Goal: Task Accomplishment & Management: Use online tool/utility

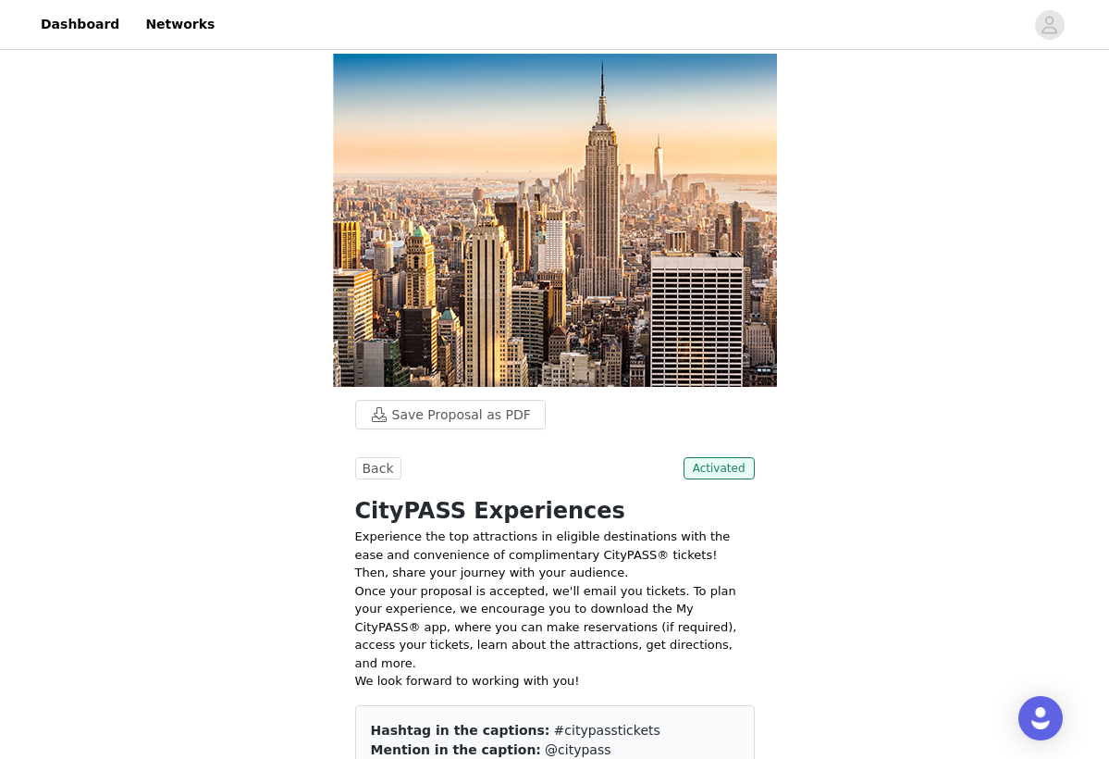
scroll to position [387, 0]
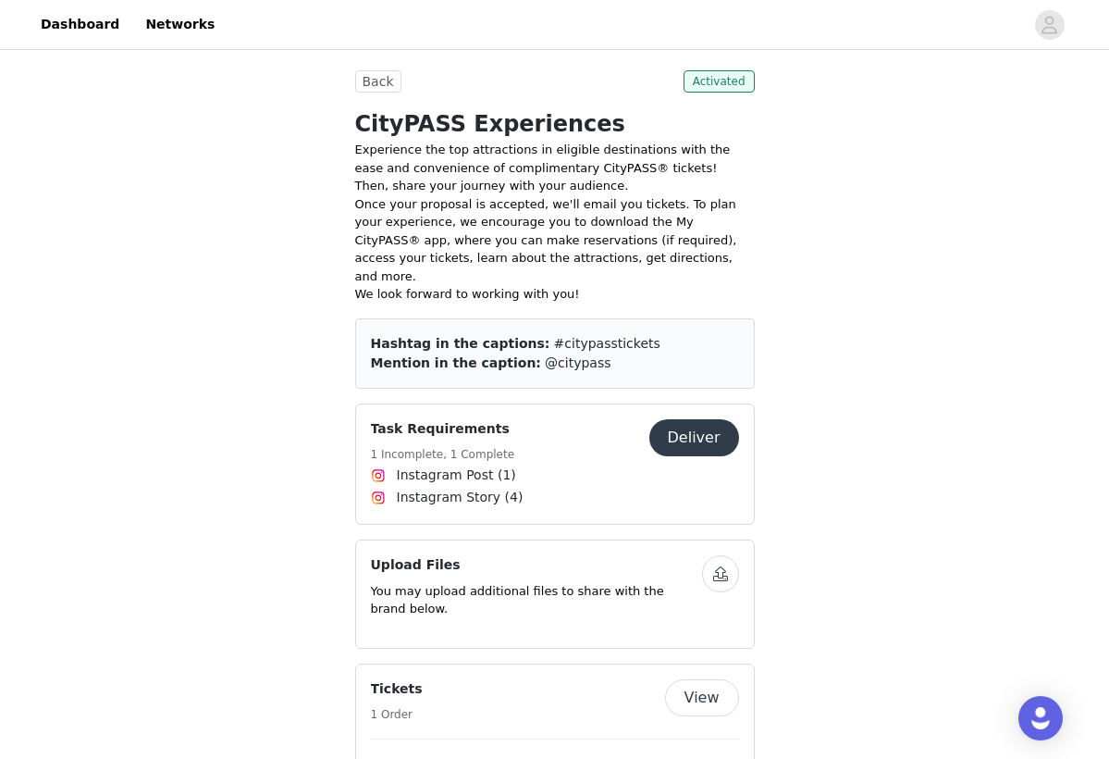
click at [706, 420] on button "Deliver" at bounding box center [694, 437] width 90 height 37
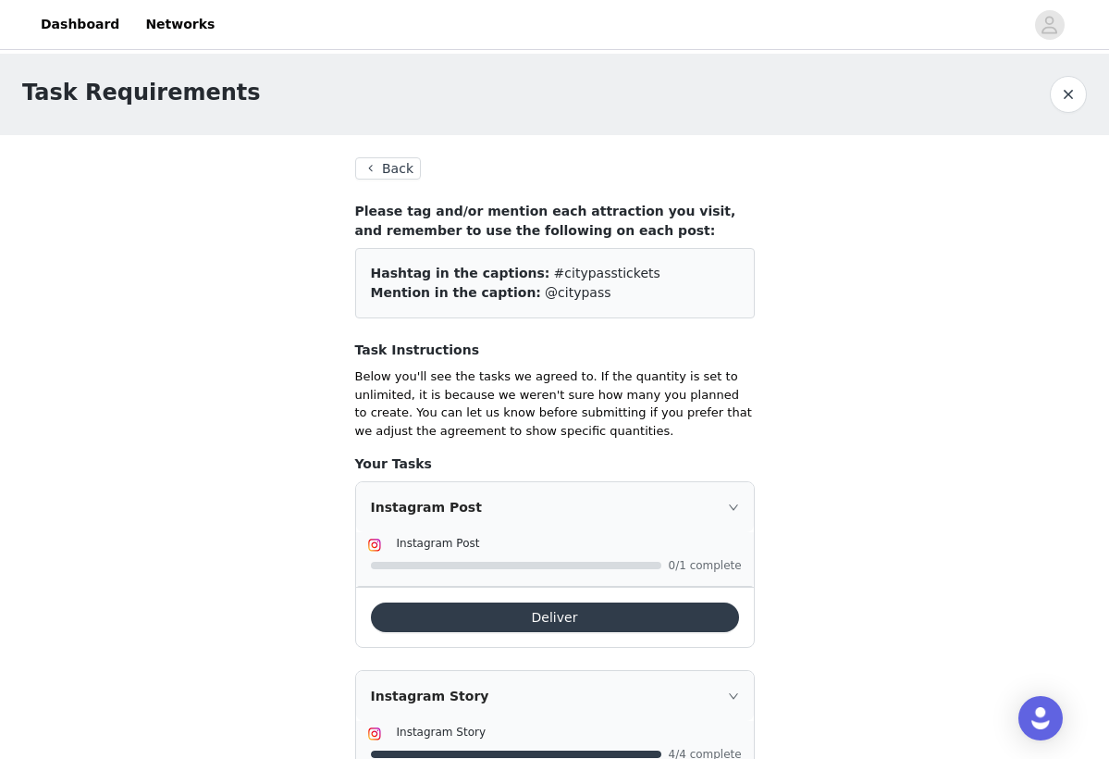
click at [557, 612] on button "Deliver" at bounding box center [555, 617] width 368 height 30
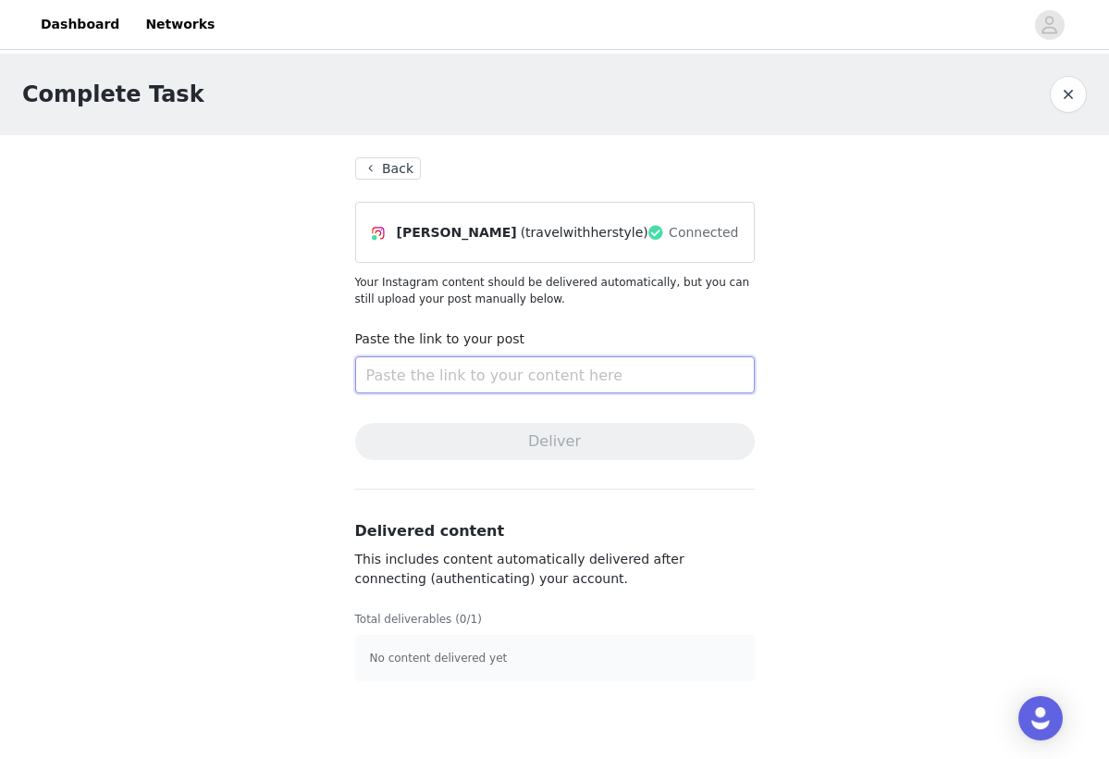
click at [449, 377] on input "text" at bounding box center [555, 374] width 400 height 37
paste input "[URL][DOMAIN_NAME]"
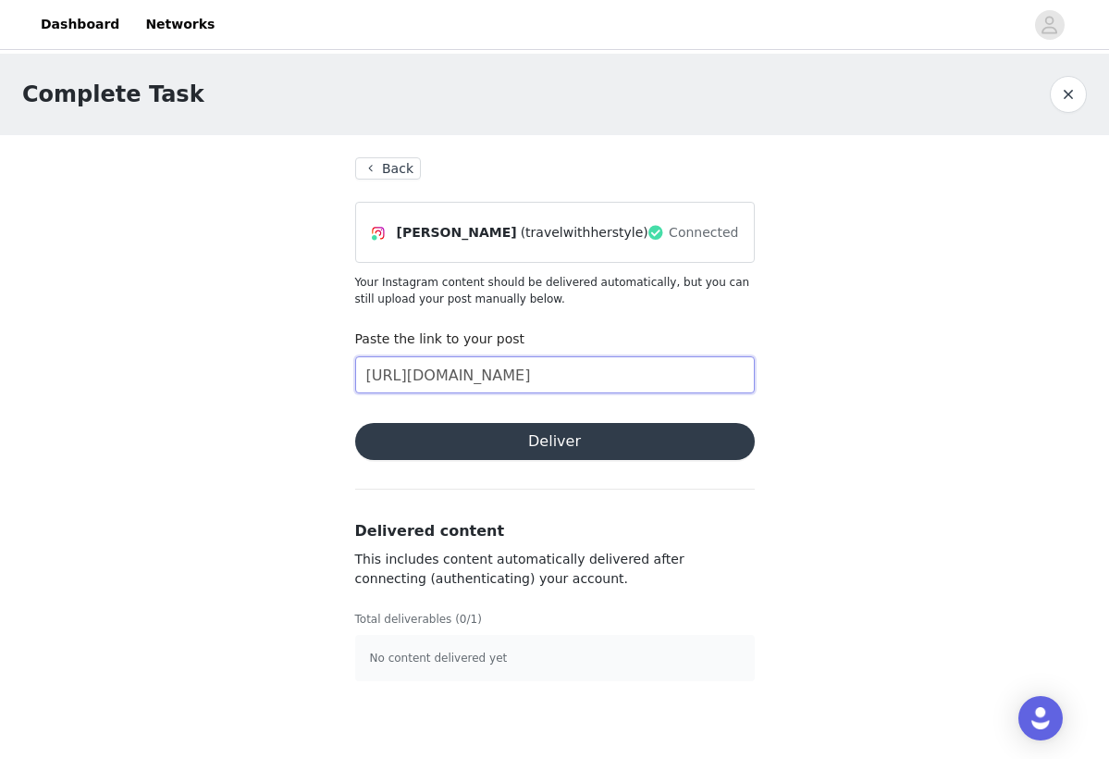
type input "[URL][DOMAIN_NAME]"
click at [523, 441] on button "Deliver" at bounding box center [555, 441] width 400 height 37
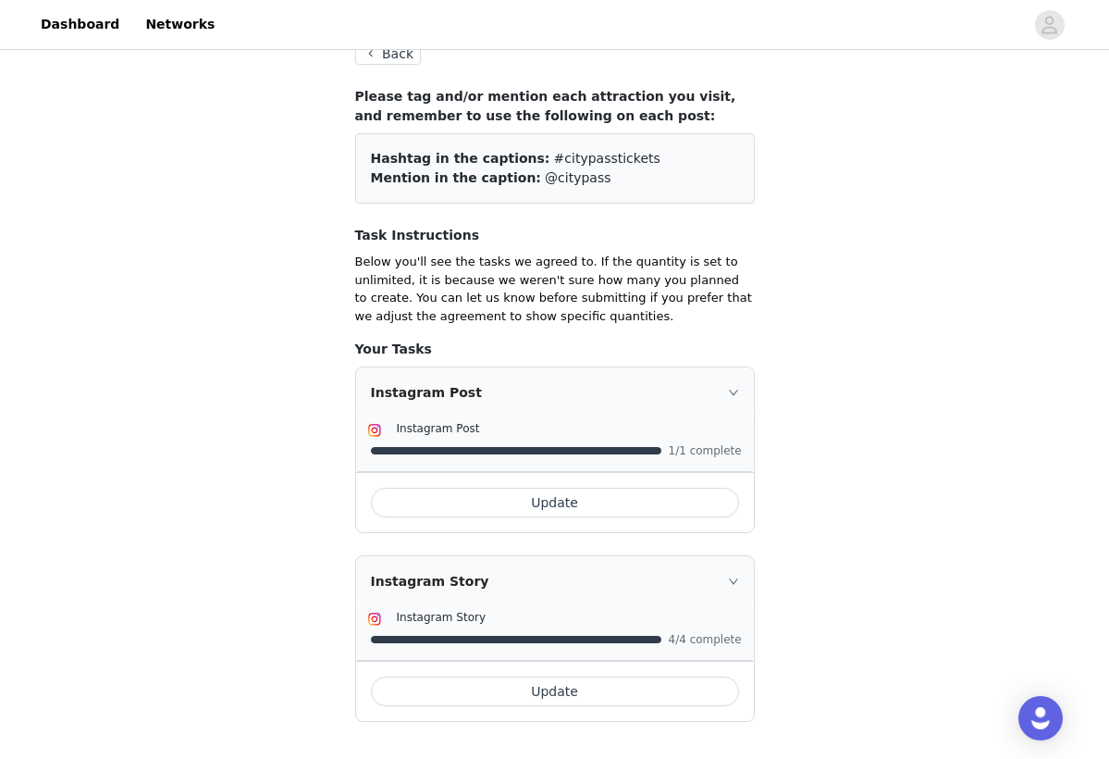
scroll to position [64, 0]
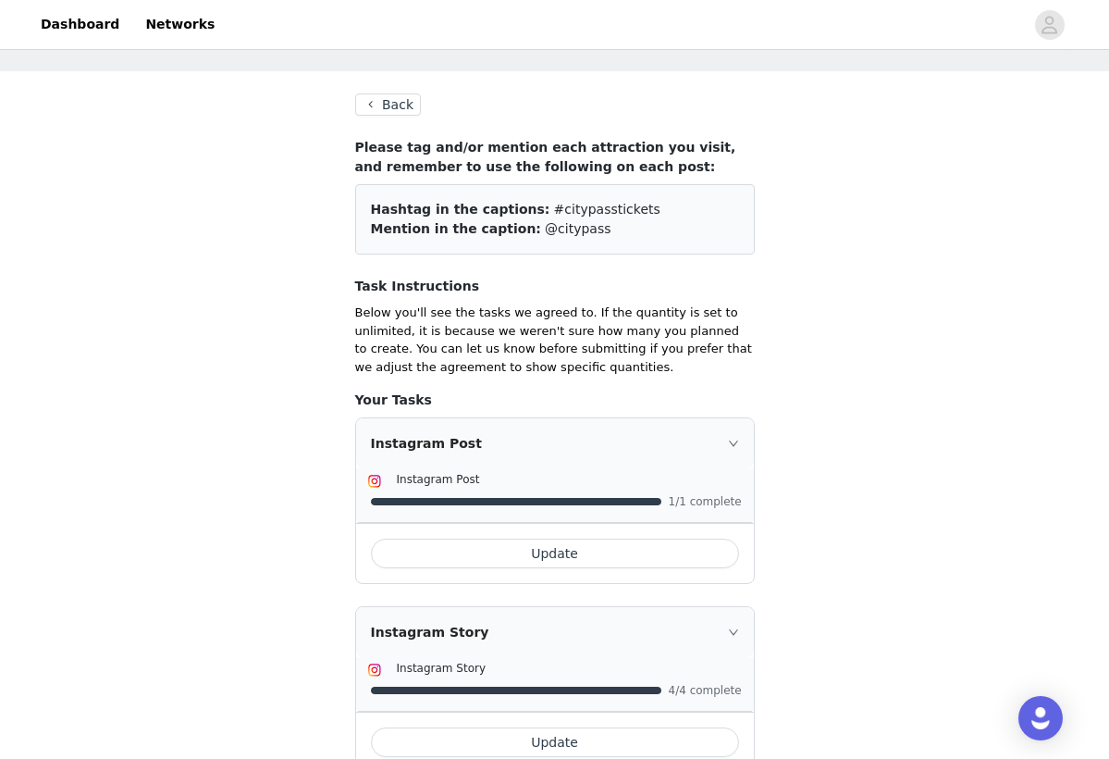
click at [400, 105] on button "Back" at bounding box center [388, 104] width 67 height 22
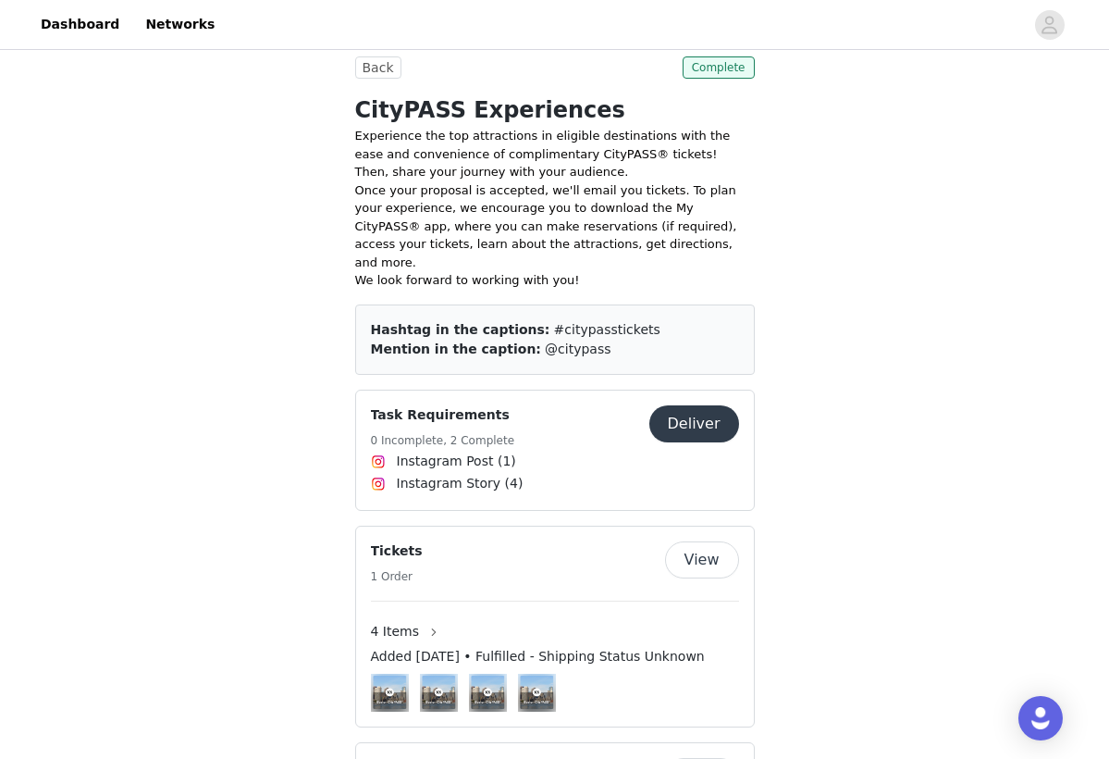
scroll to position [320, 0]
